Goal: Complete application form

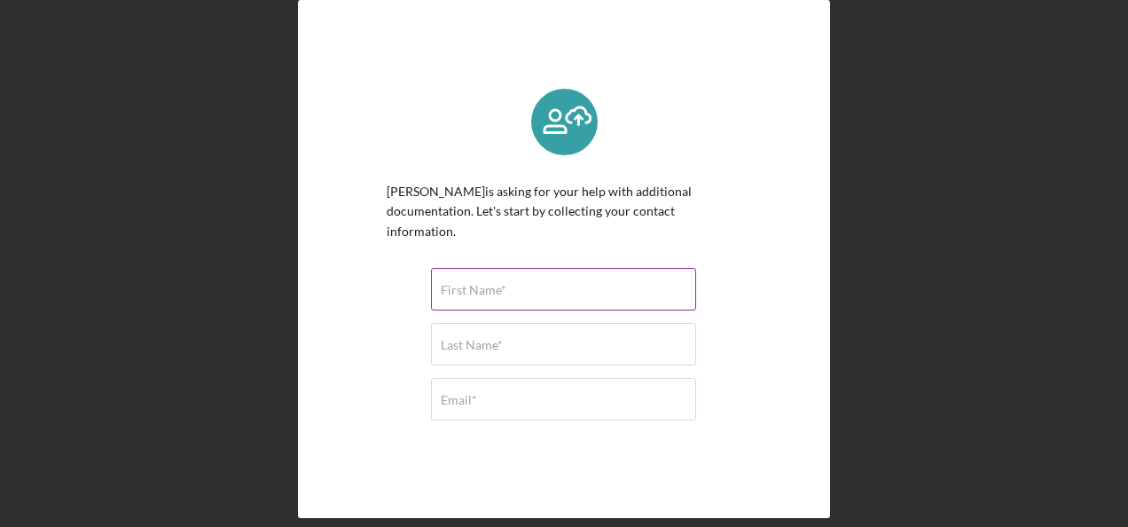
click at [514, 301] on input "First Name*" at bounding box center [563, 289] width 265 height 43
type input "[PERSON_NAME]"
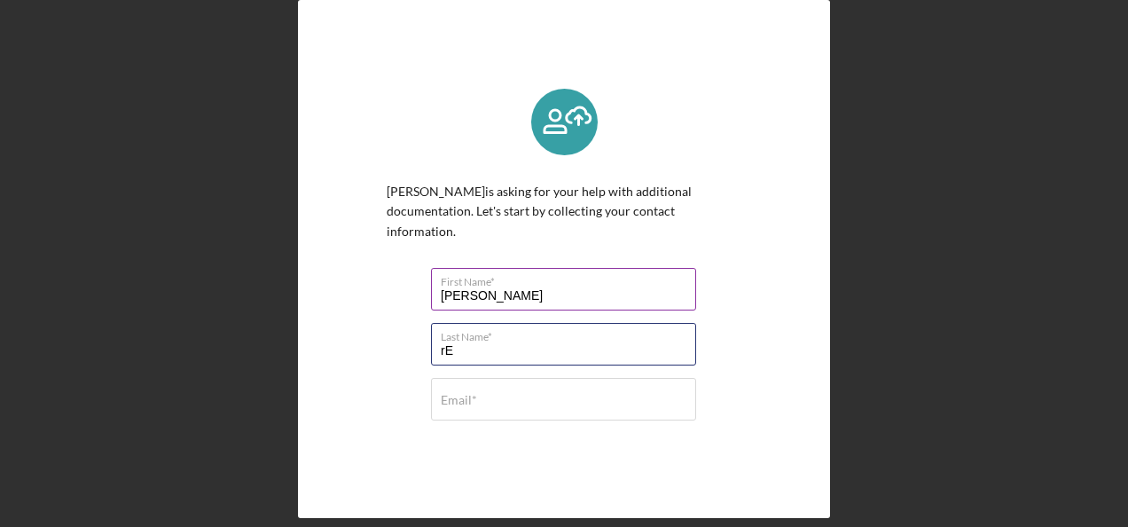
type input "r"
type input "[PERSON_NAME]"
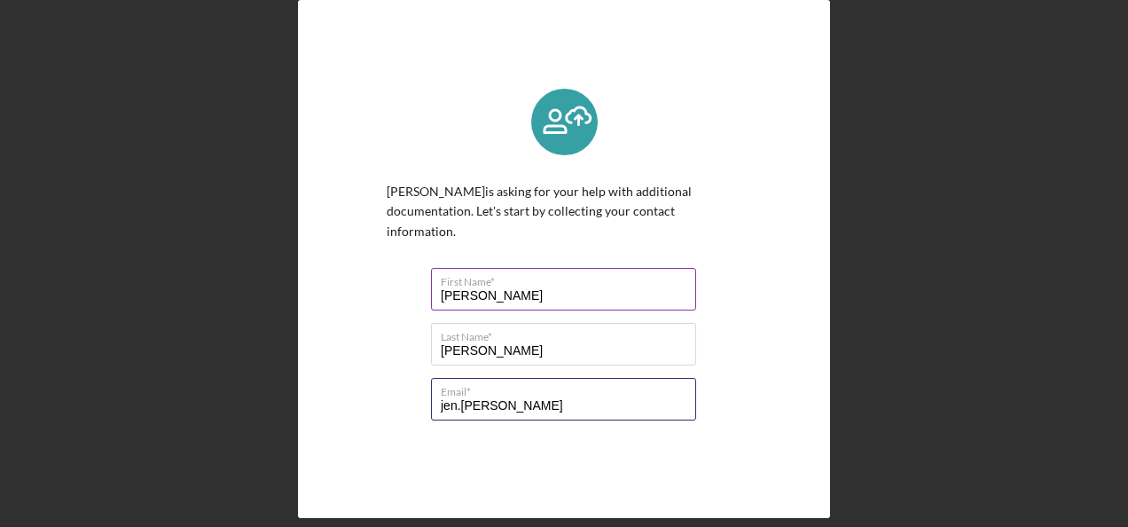
type input "[PERSON_NAME][EMAIL_ADDRESS][PERSON_NAME][DOMAIN_NAME]"
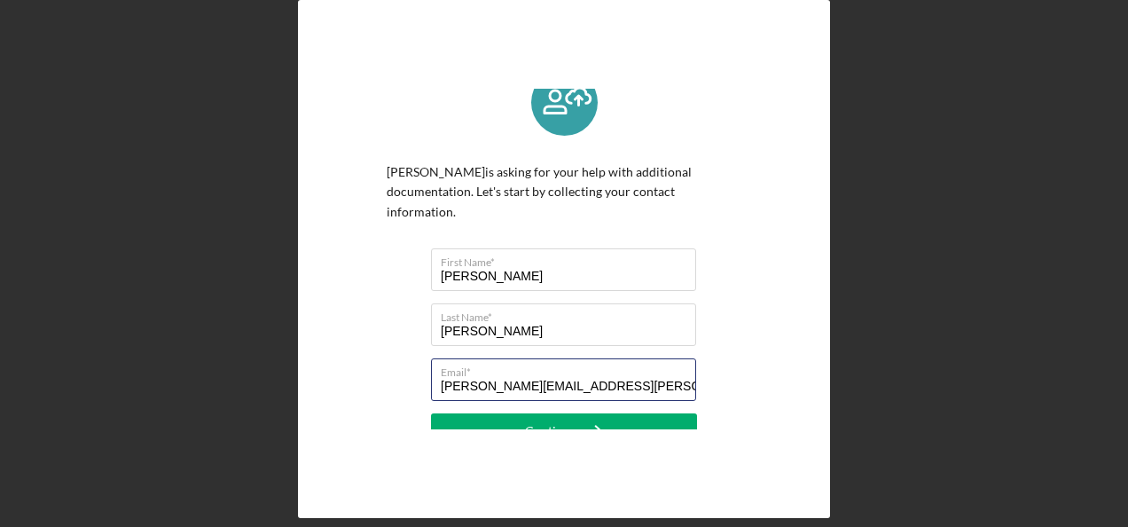
scroll to position [39, 0]
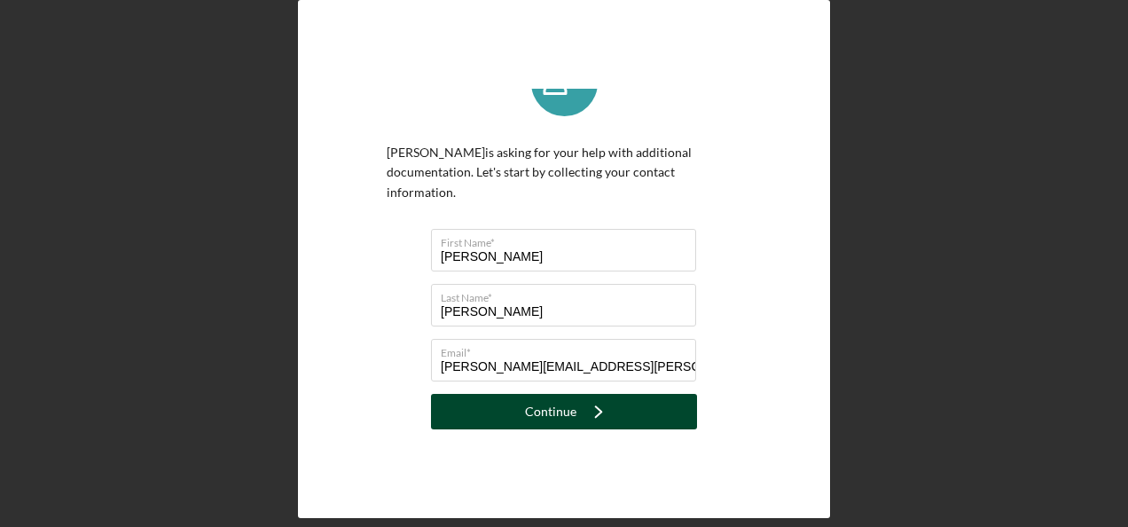
click at [607, 413] on icon "Icon/Navigate" at bounding box center [599, 411] width 44 height 44
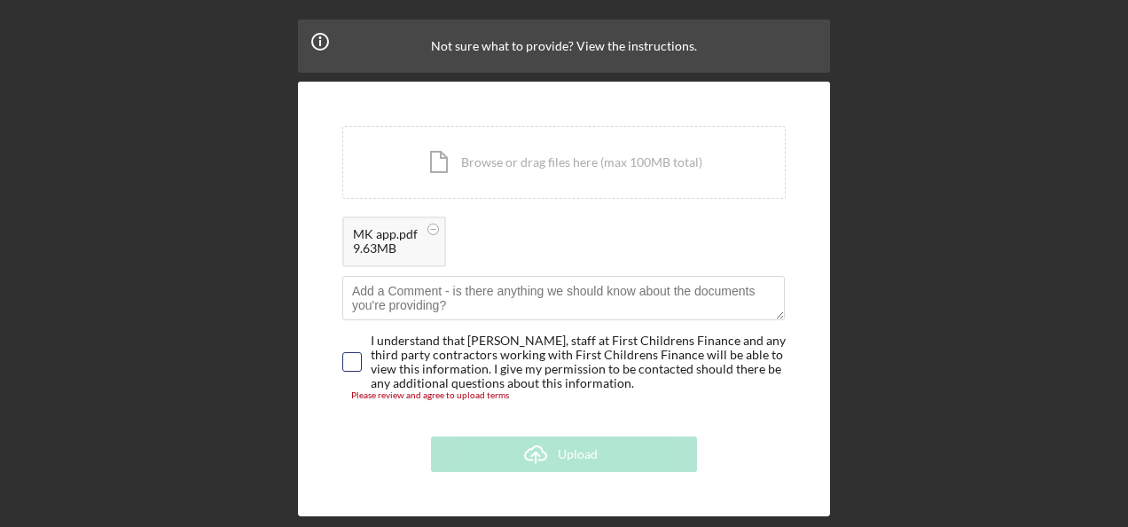
click at [349, 363] on input "checkbox" at bounding box center [352, 362] width 18 height 18
checkbox input "true"
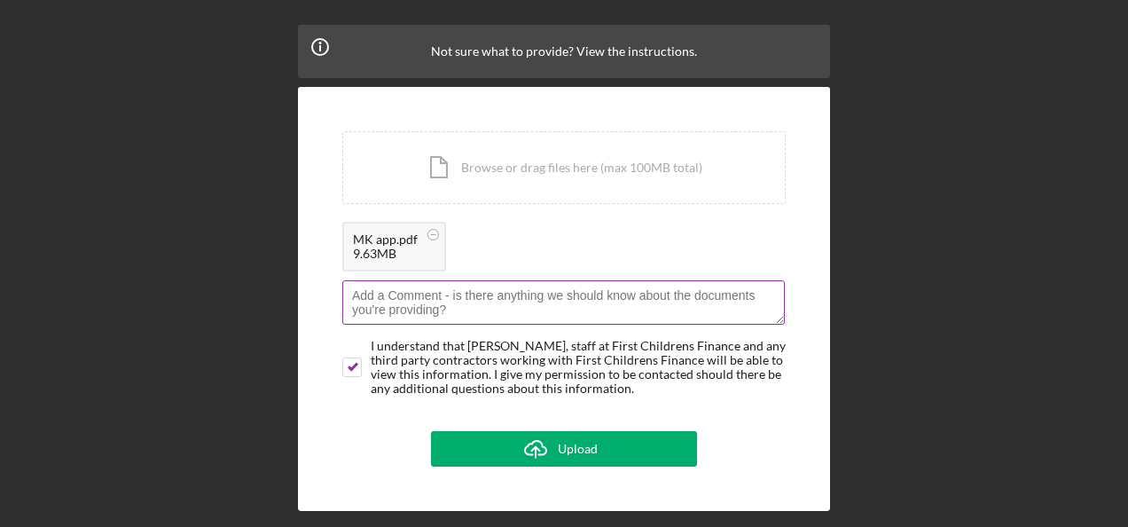
click at [396, 307] on textarea at bounding box center [563, 302] width 443 height 44
type textarea "M"
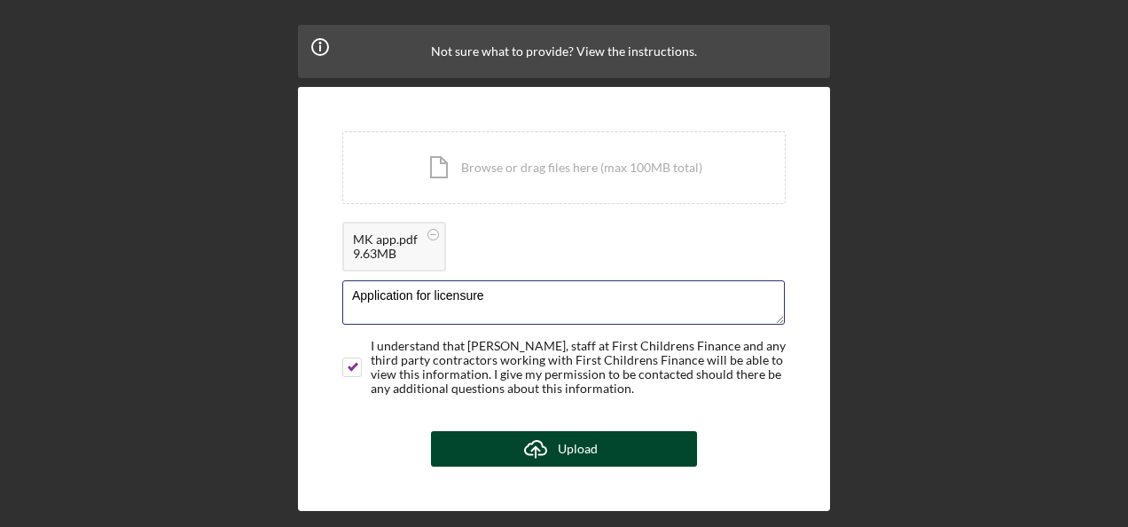
type textarea "Application for licensure"
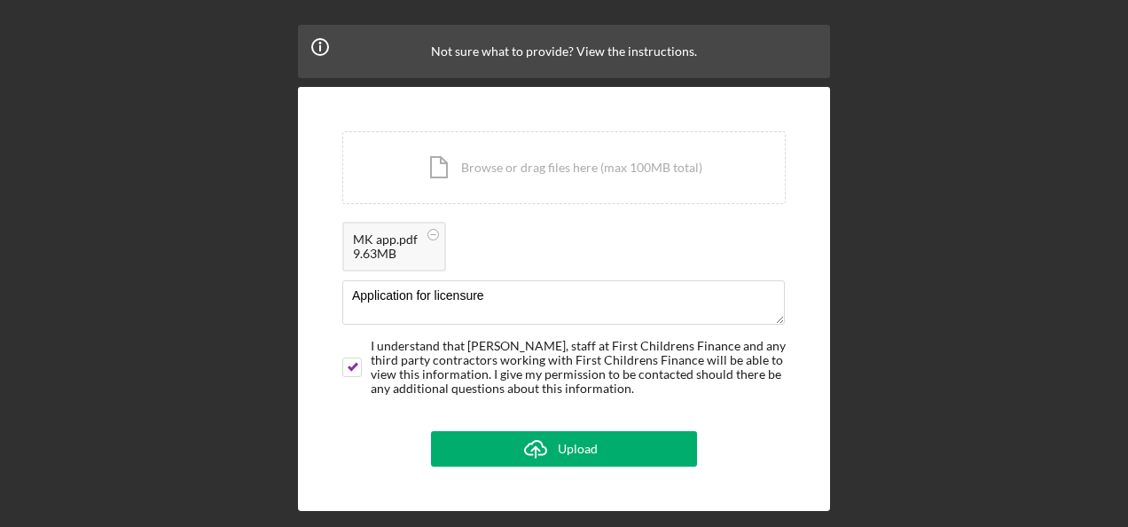
click at [529, 458] on icon "Icon/Upload" at bounding box center [536, 449] width 44 height 44
